Goal: Task Accomplishment & Management: Manage account settings

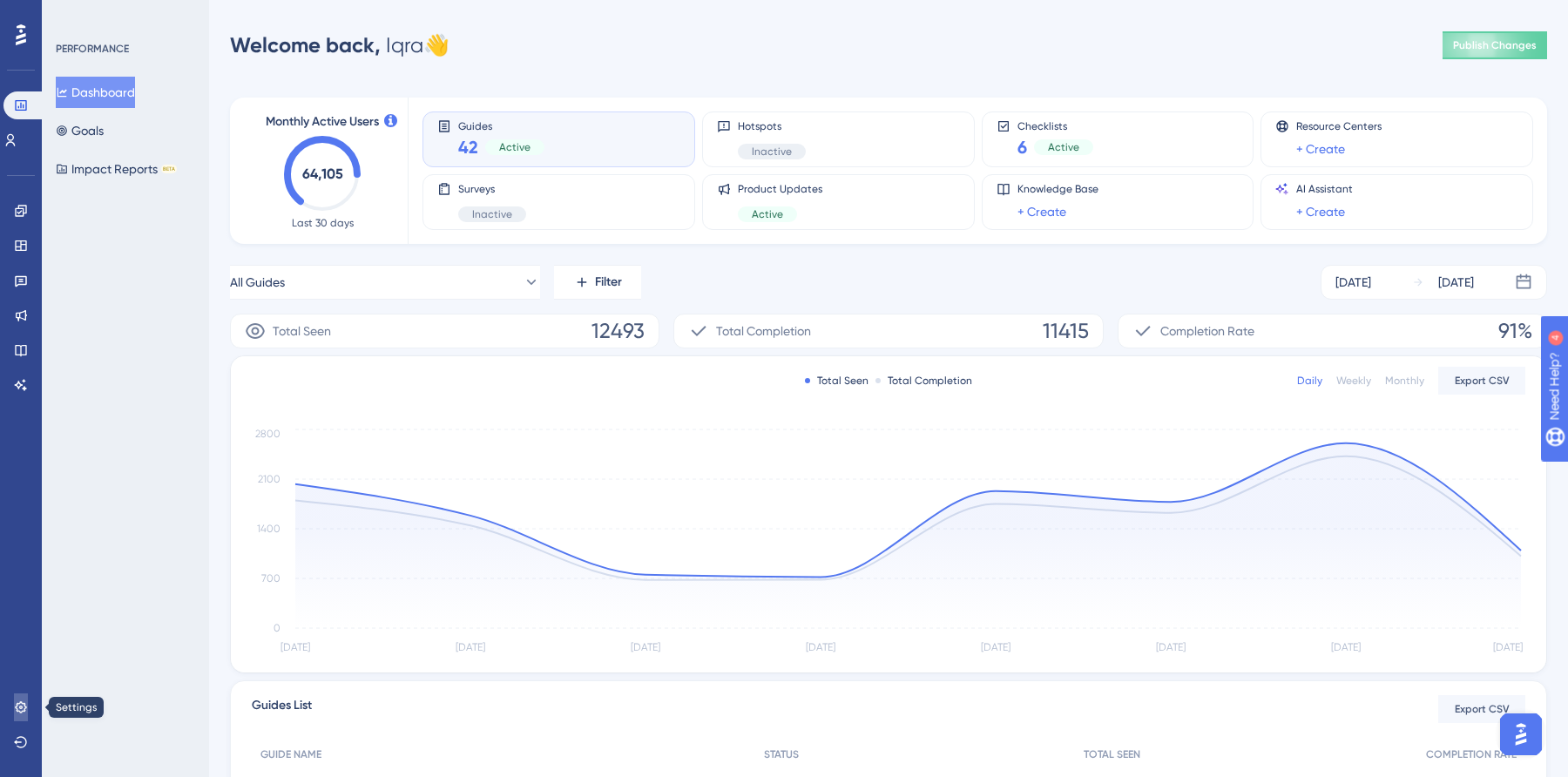
click at [23, 706] on icon at bounding box center [20, 707] width 14 height 14
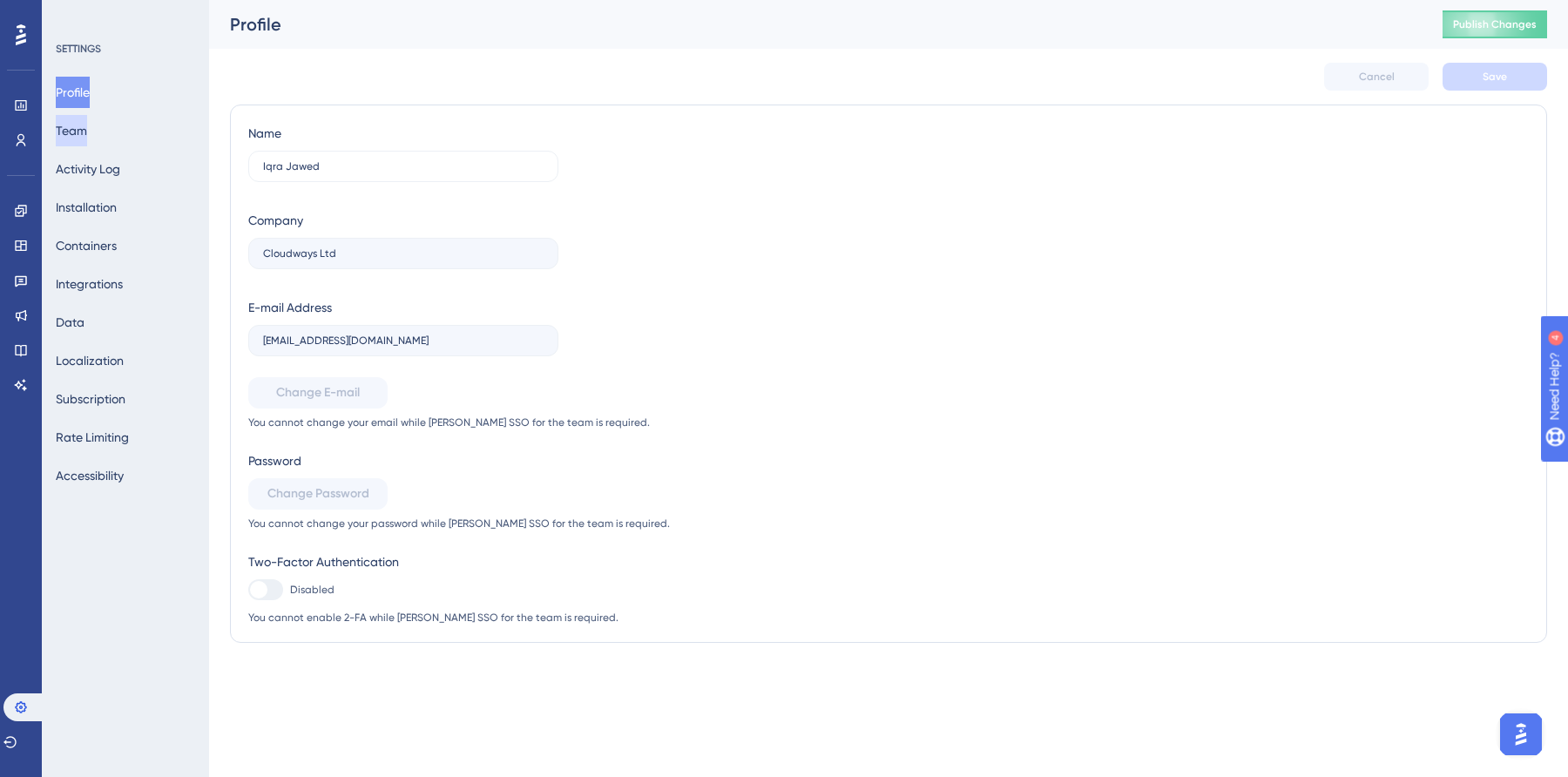
click at [84, 132] on button "Team" at bounding box center [72, 130] width 32 height 32
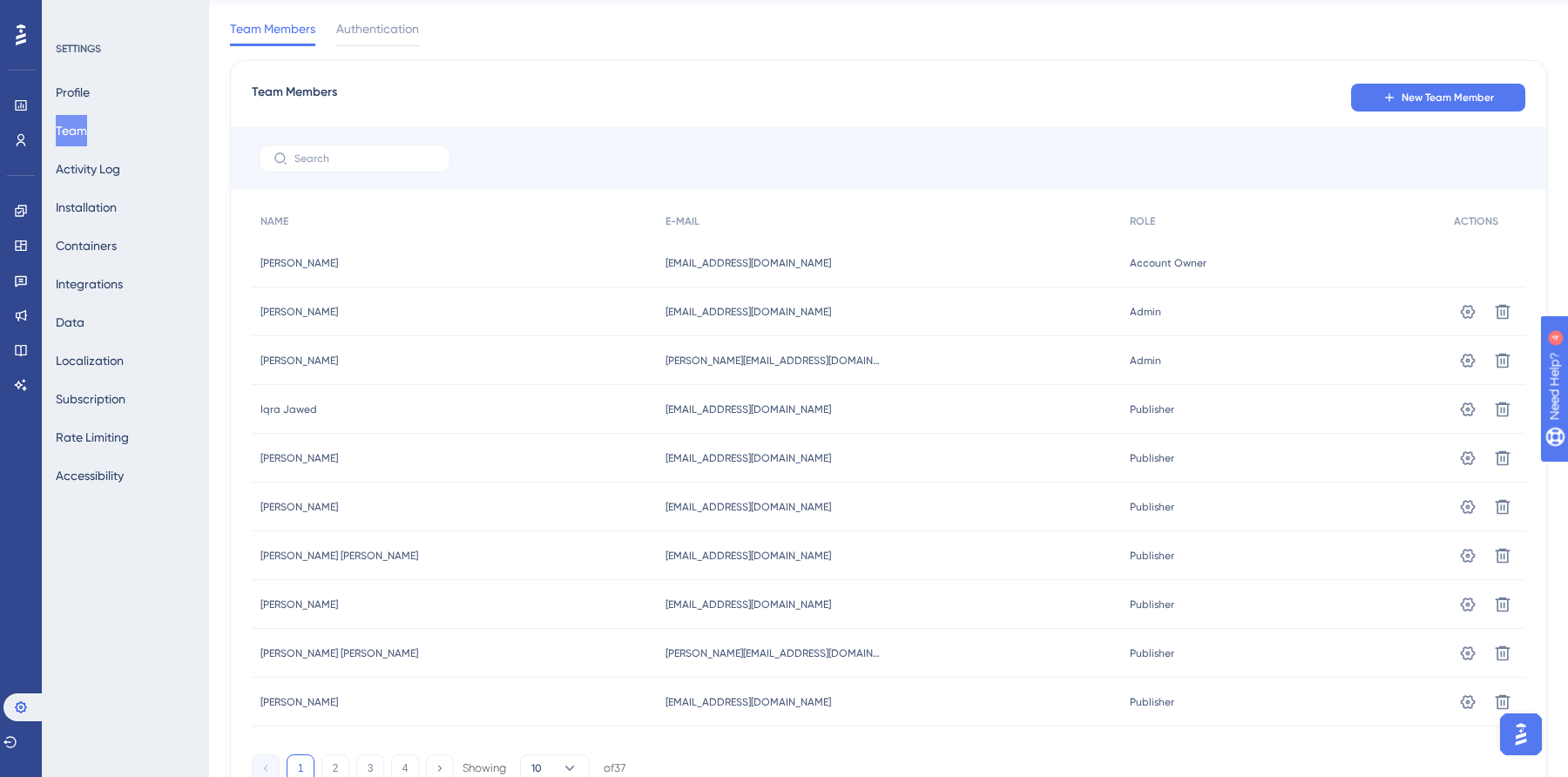
scroll to position [23, 0]
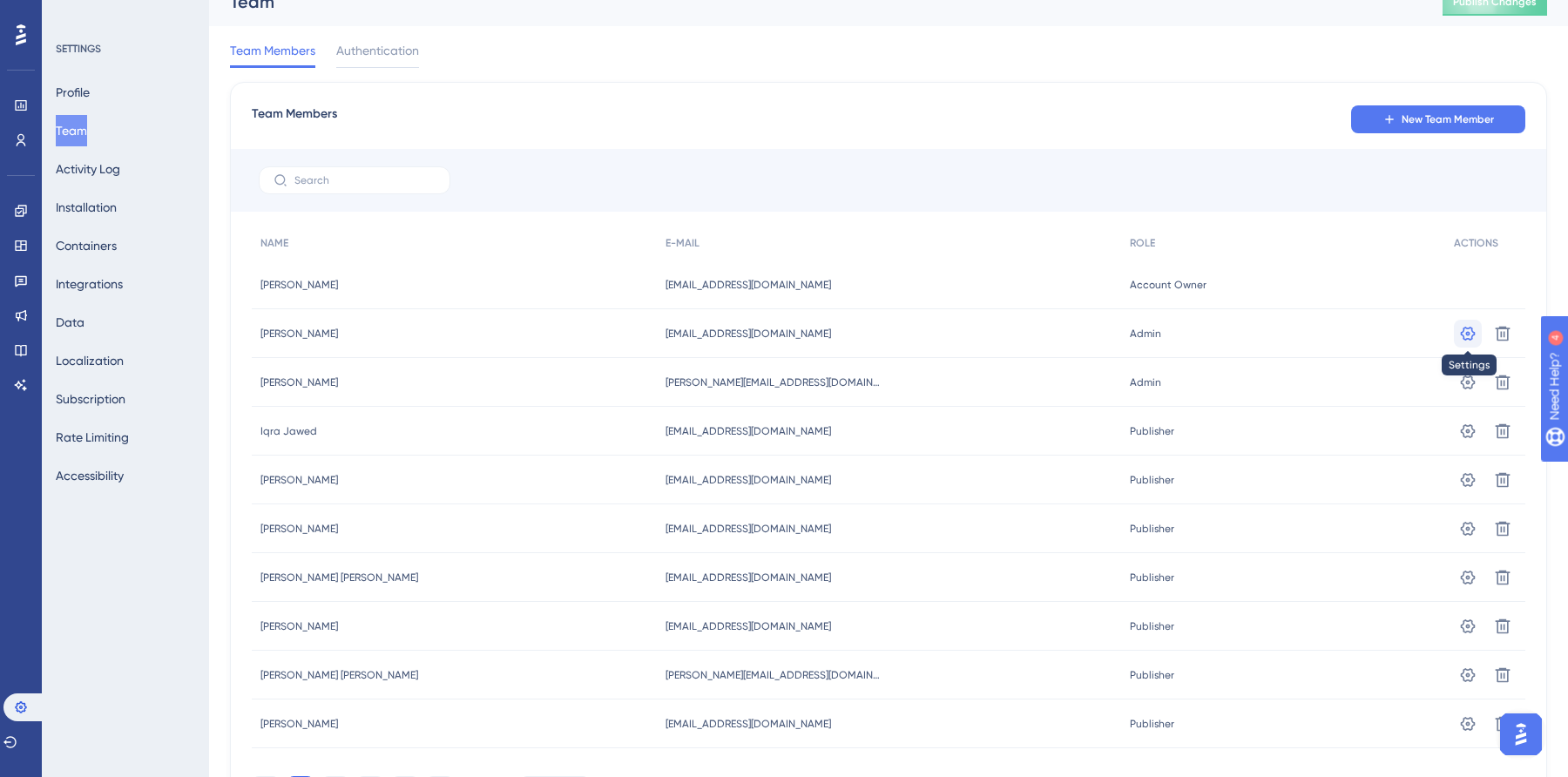
click at [1472, 336] on icon at bounding box center [1468, 332] width 14 height 14
click at [1463, 335] on icon at bounding box center [1468, 332] width 14 height 14
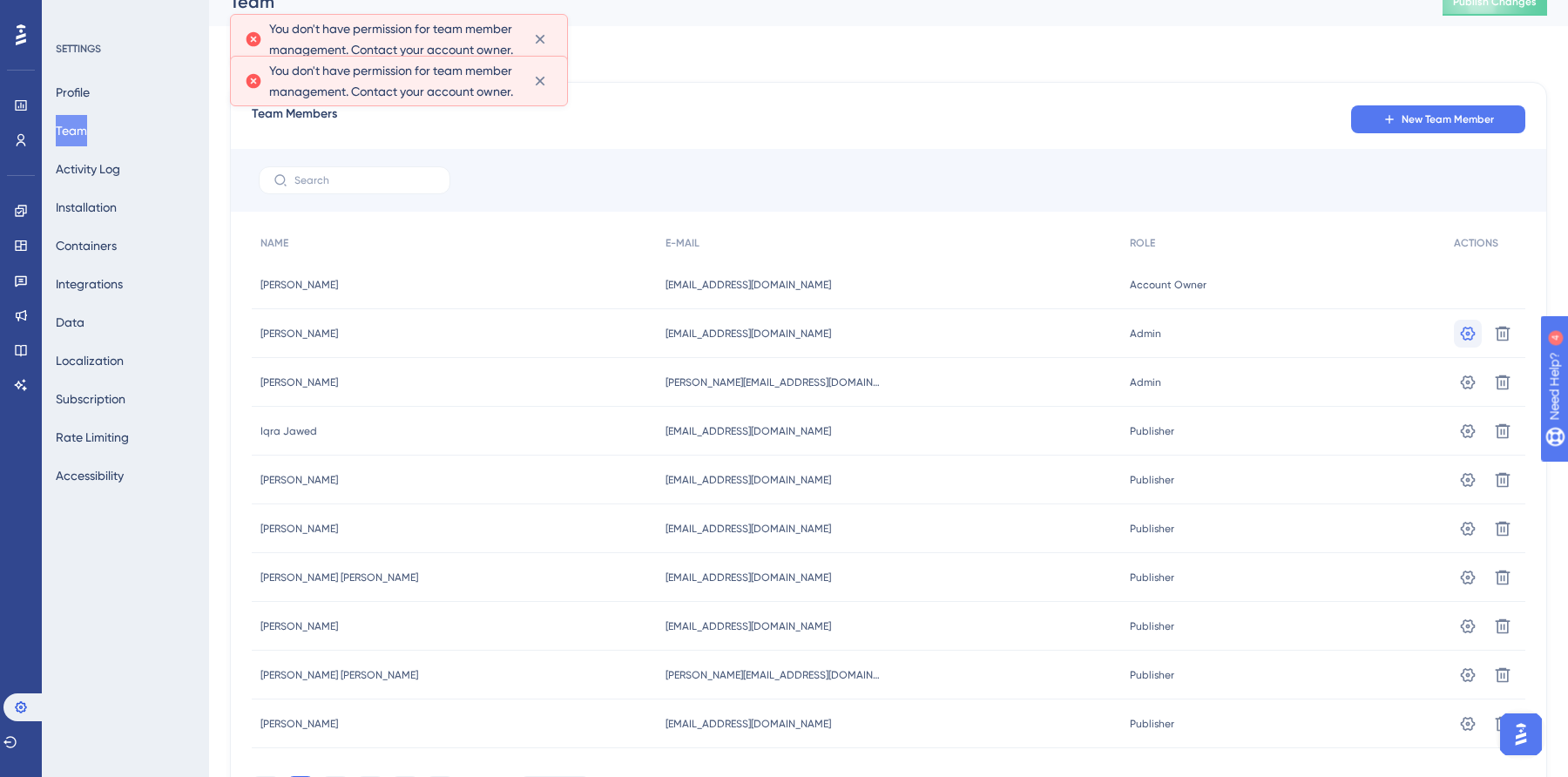
click at [1463, 335] on icon at bounding box center [1468, 332] width 14 height 14
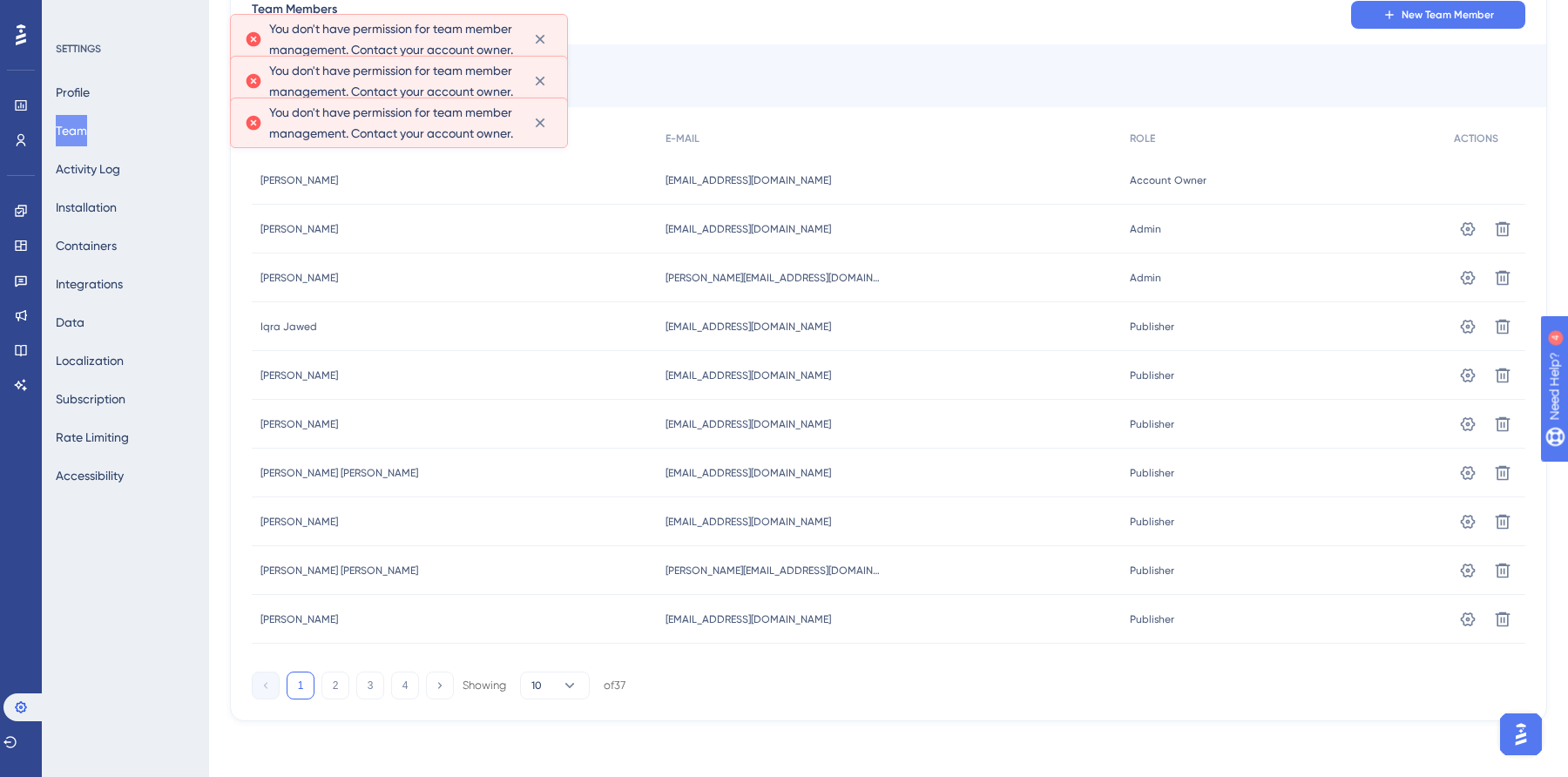
scroll to position [134, 0]
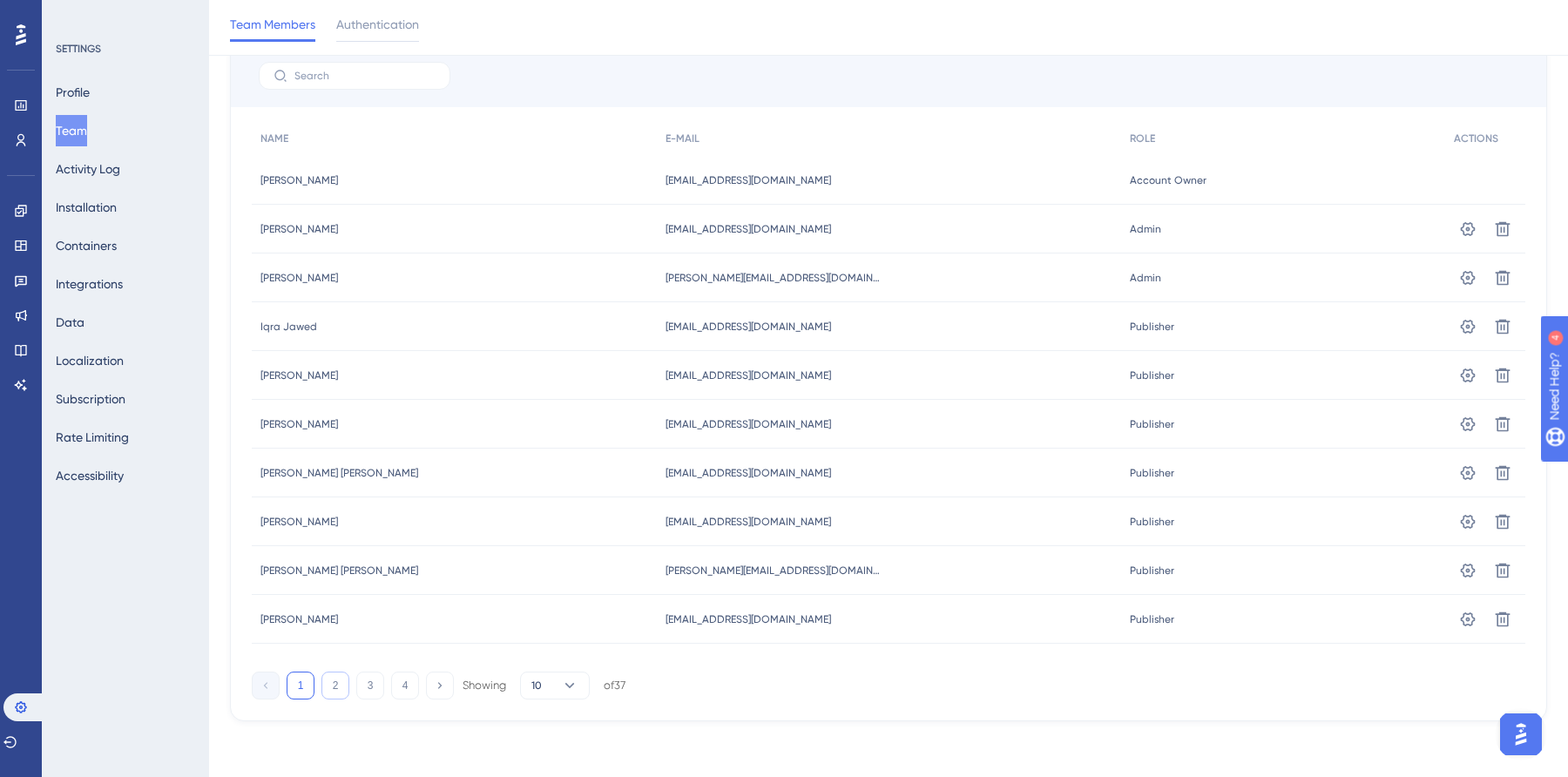
click at [342, 686] on button "2" at bounding box center [335, 686] width 28 height 28
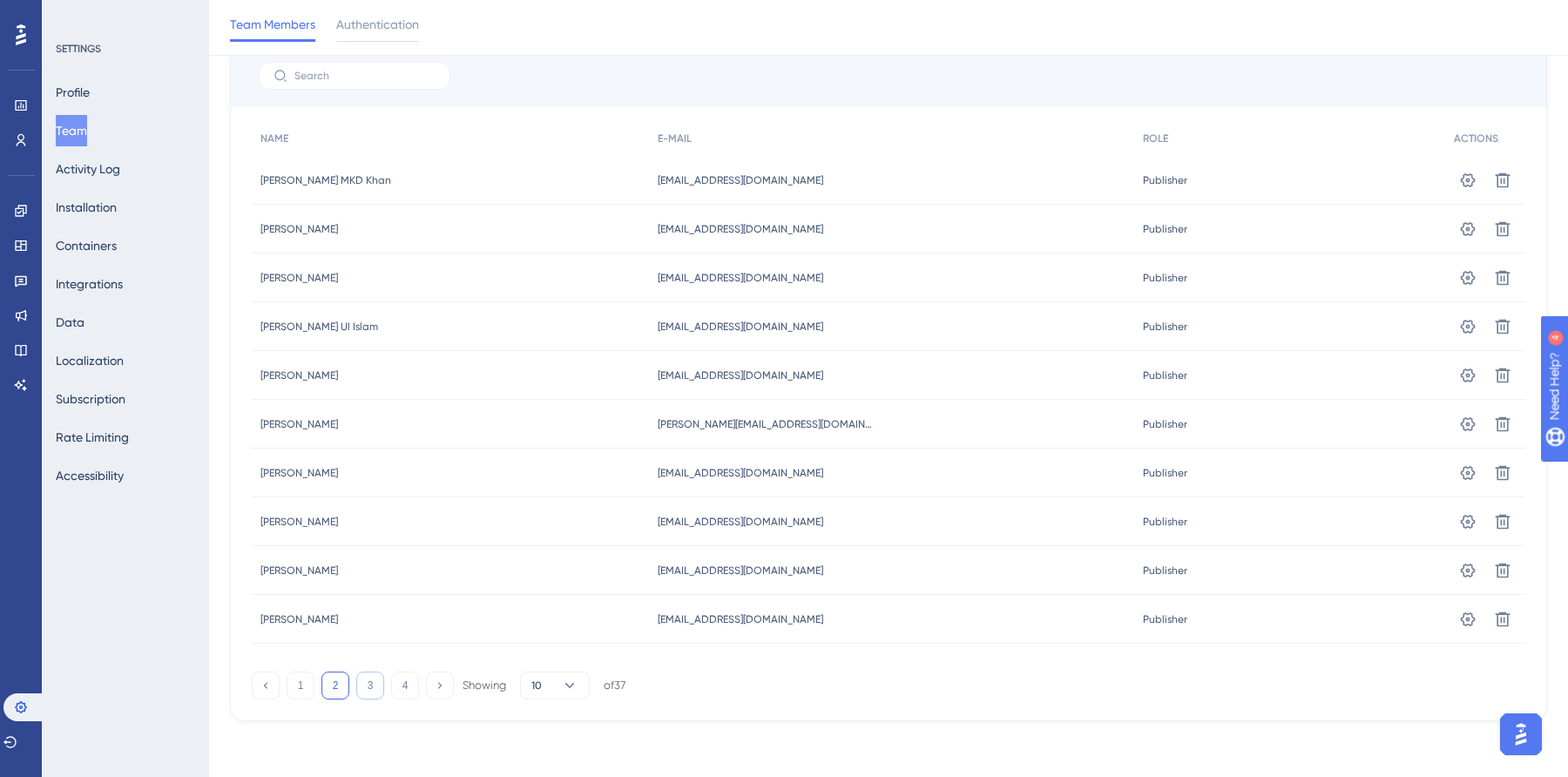
click at [383, 686] on button "3" at bounding box center [370, 686] width 28 height 28
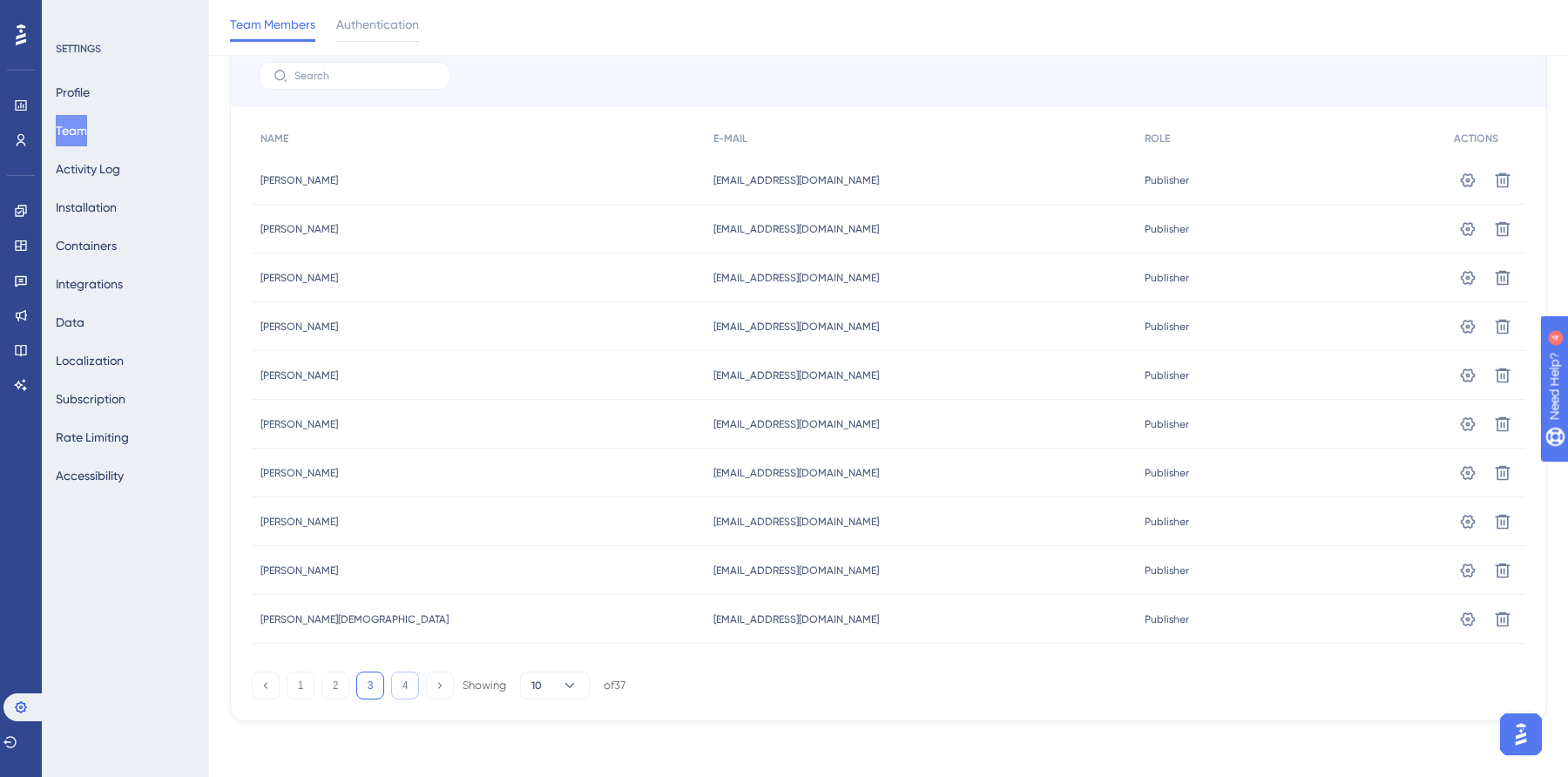
click at [406, 685] on button "4" at bounding box center [405, 686] width 28 height 28
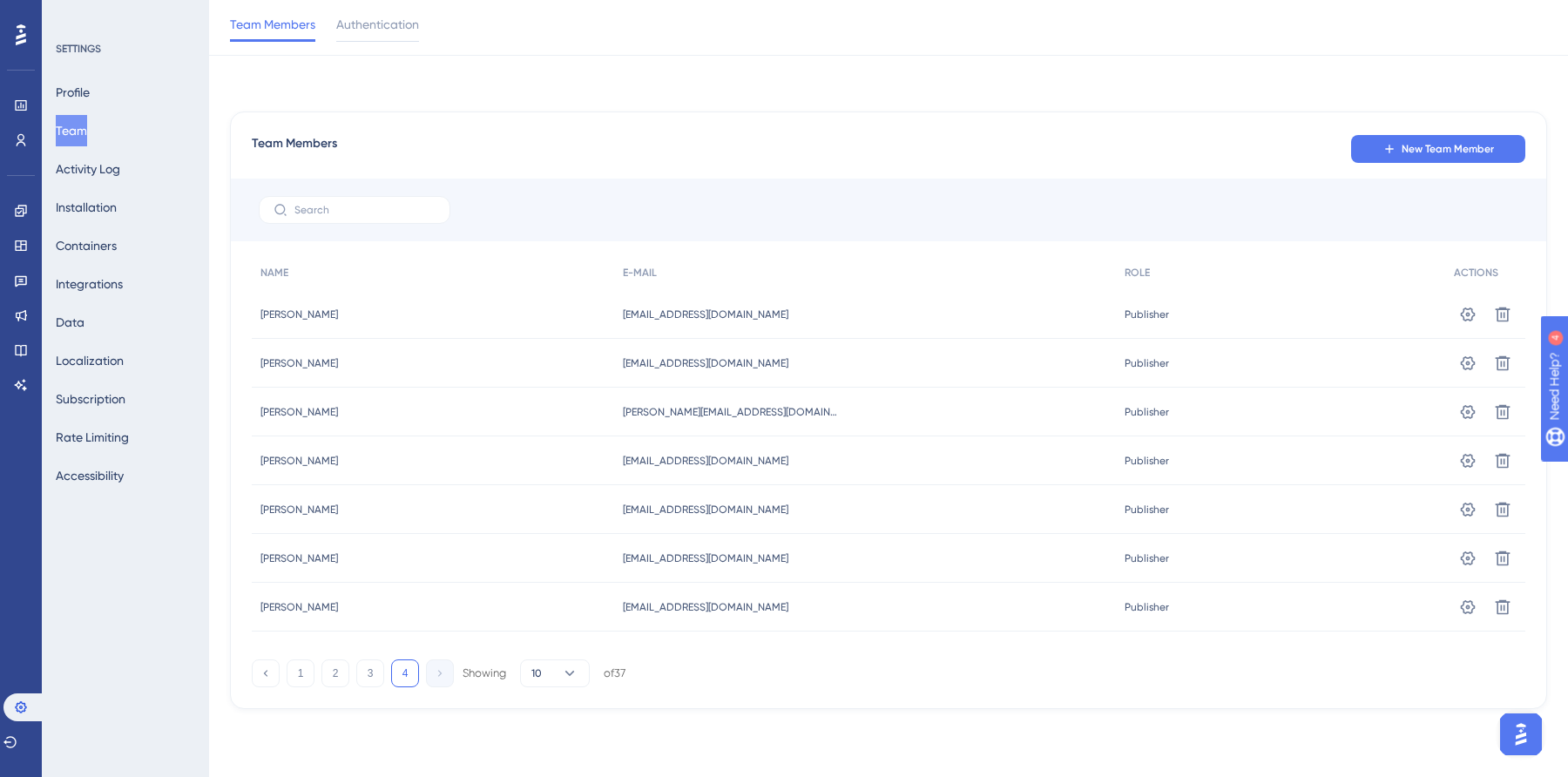
scroll to position [0, 0]
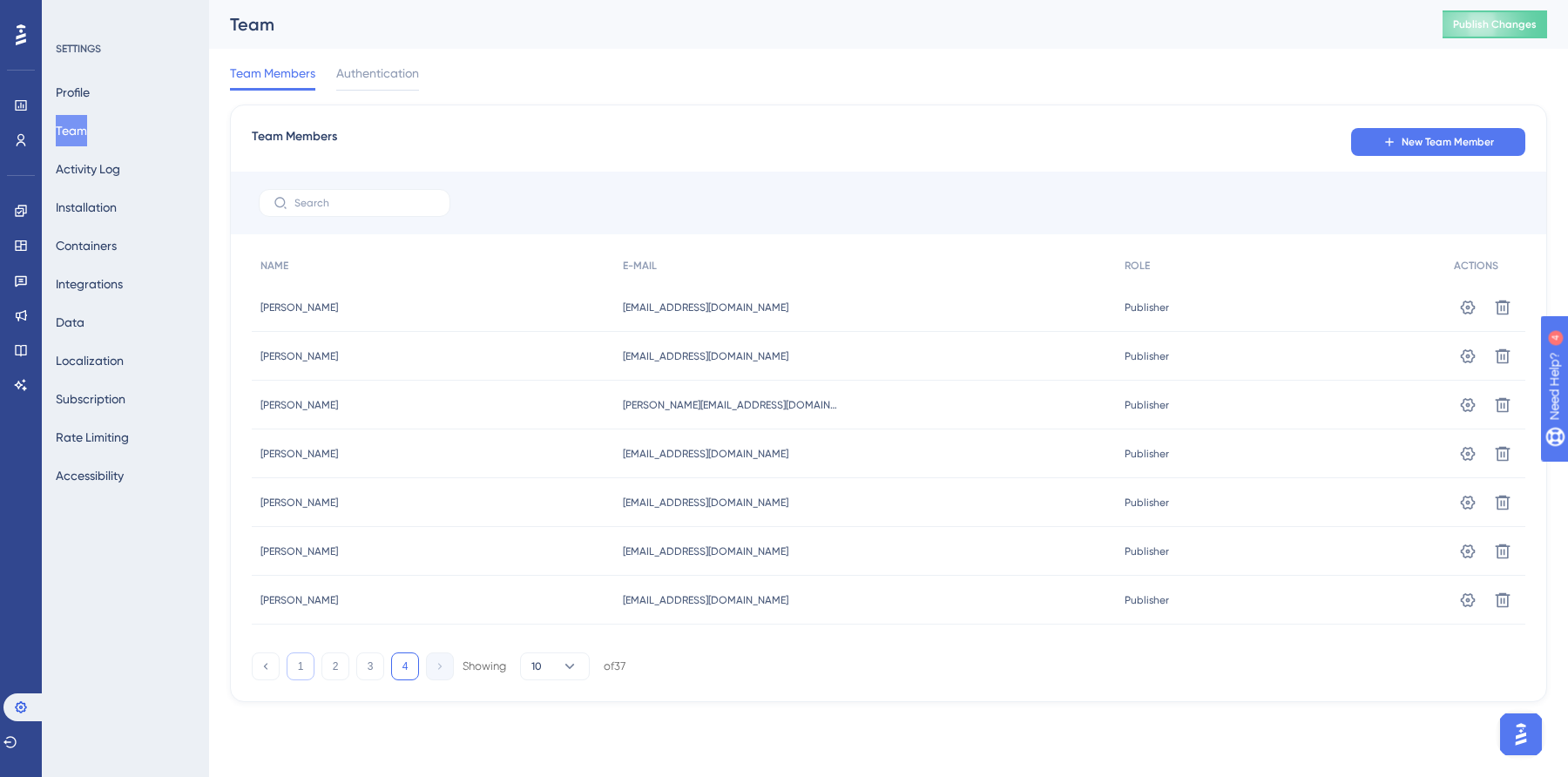
click at [311, 675] on button "1" at bounding box center [301, 667] width 28 height 28
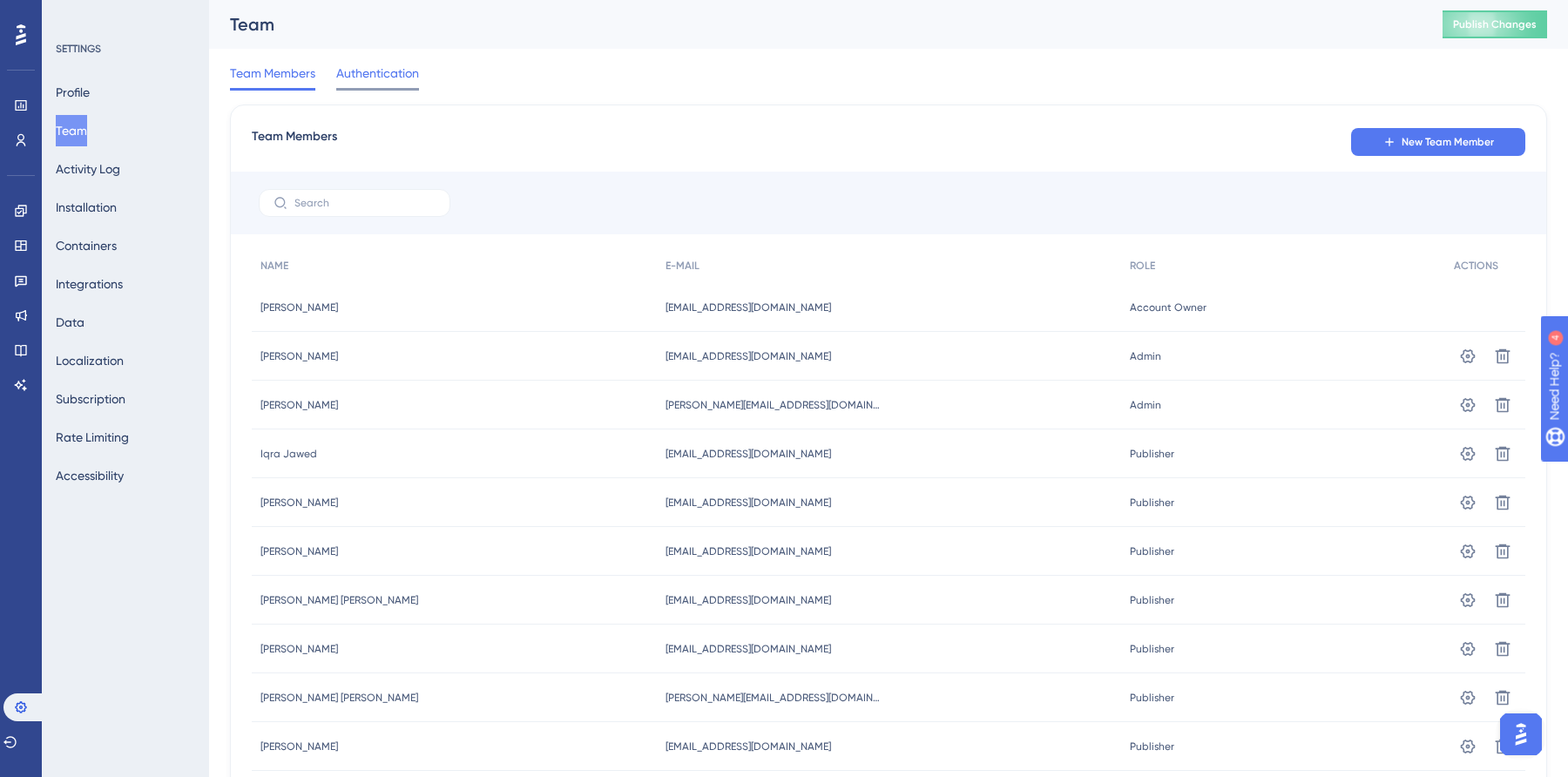
click at [374, 75] on span "Authentication" at bounding box center [377, 72] width 82 height 21
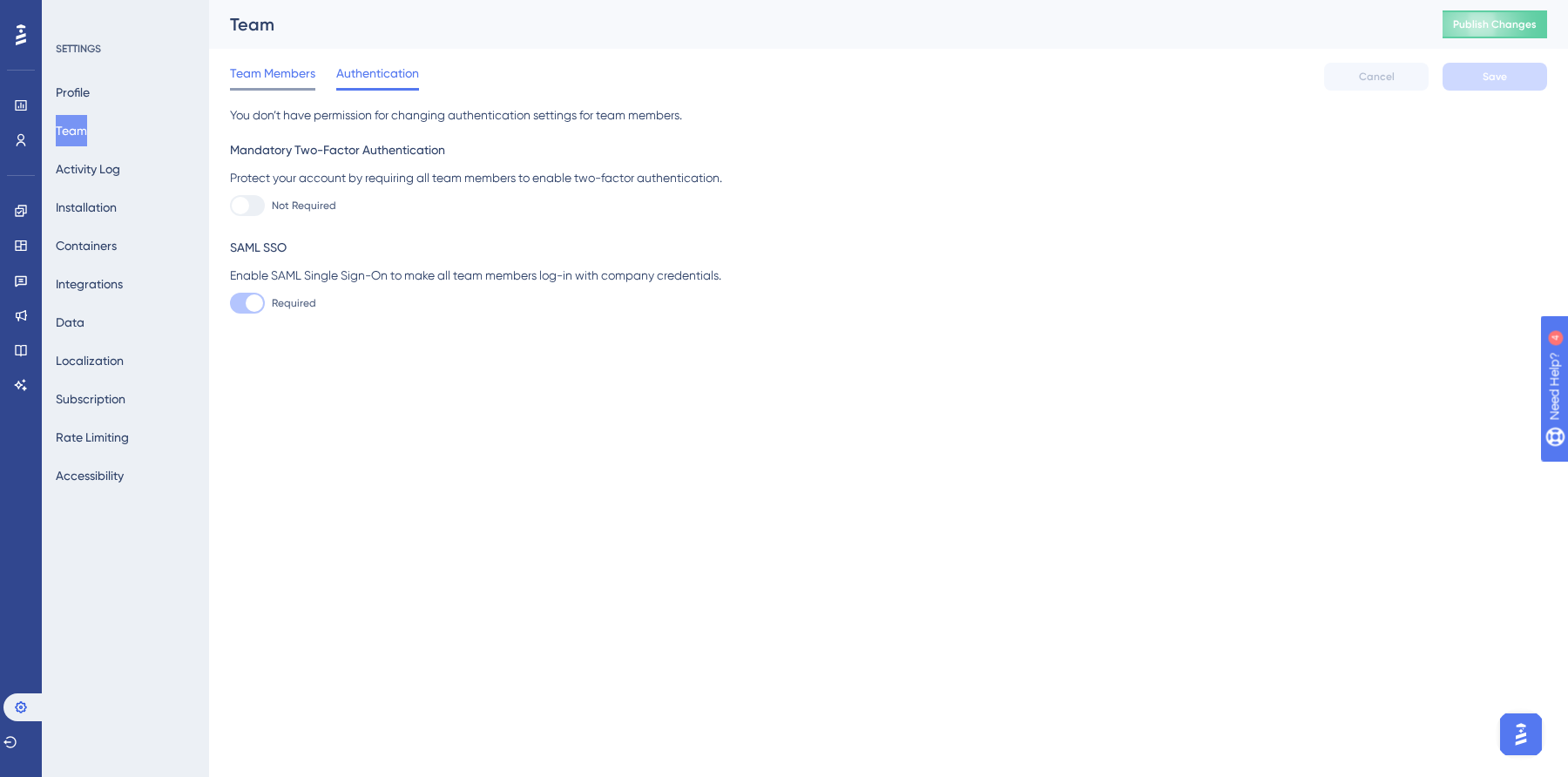
click at [270, 74] on span "Team Members" at bounding box center [272, 72] width 85 height 21
